Goal: Task Accomplishment & Management: Manage account settings

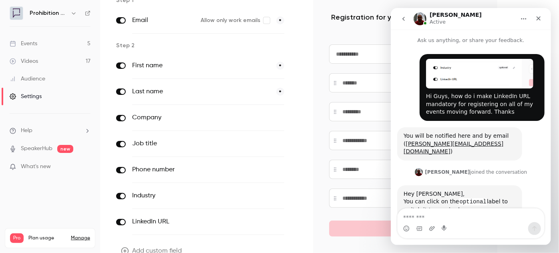
scroll to position [19, 0]
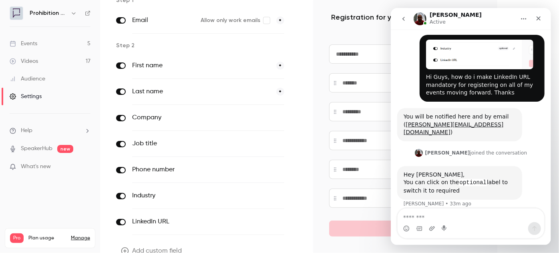
click at [265, 219] on button "optional" at bounding box center [271, 222] width 27 height 8
click at [536, 19] on icon "Close" at bounding box center [538, 18] width 6 height 6
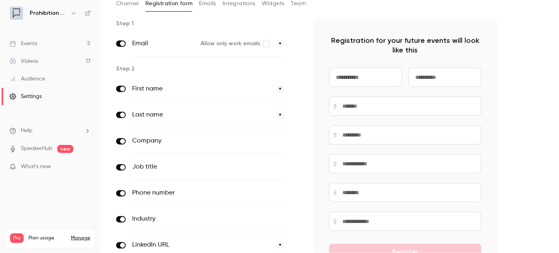
scroll to position [114, 0]
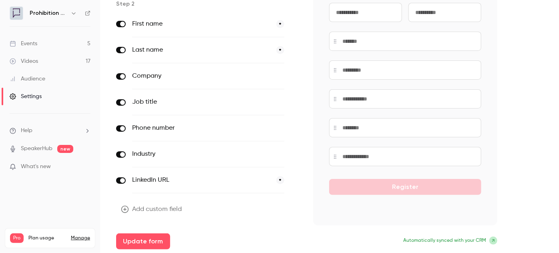
click at [131, 241] on button "Update form" at bounding box center [143, 242] width 54 height 16
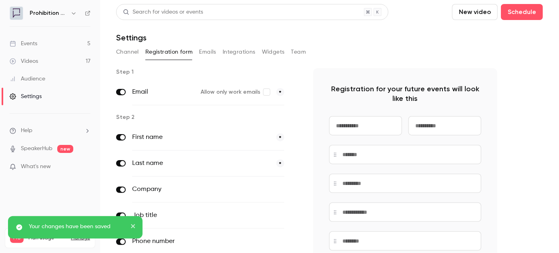
scroll to position [0, 0]
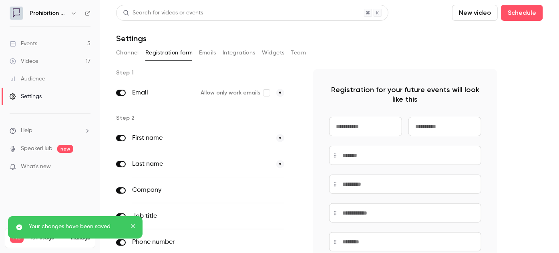
click at [133, 224] on icon "close" at bounding box center [134, 226] width 6 height 6
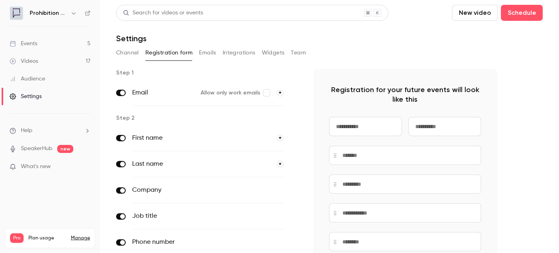
click at [42, 42] on link "Events 5" at bounding box center [50, 44] width 100 height 18
